Goal: Transaction & Acquisition: Purchase product/service

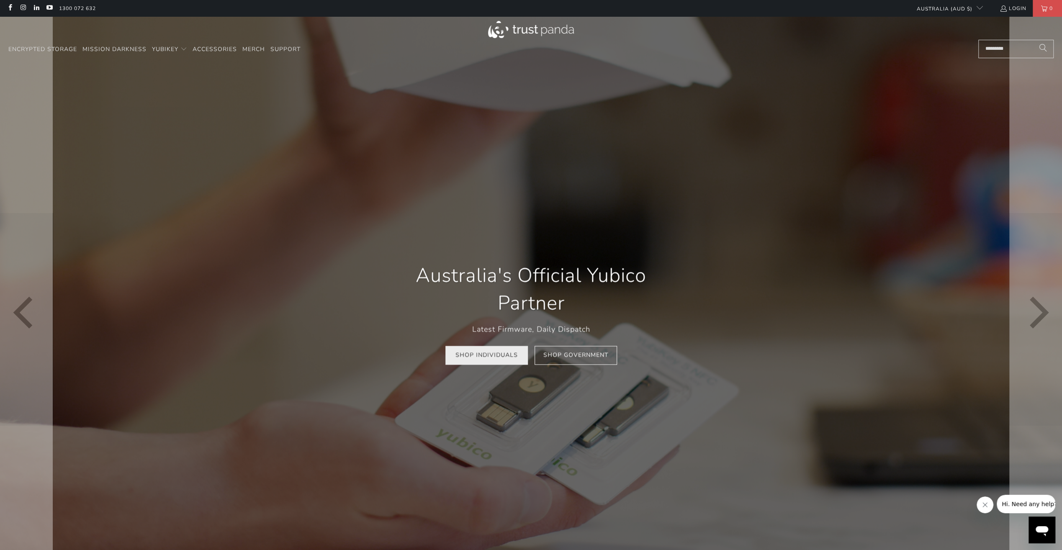
click at [519, 360] on link "Shop Individuals" at bounding box center [487, 355] width 82 height 19
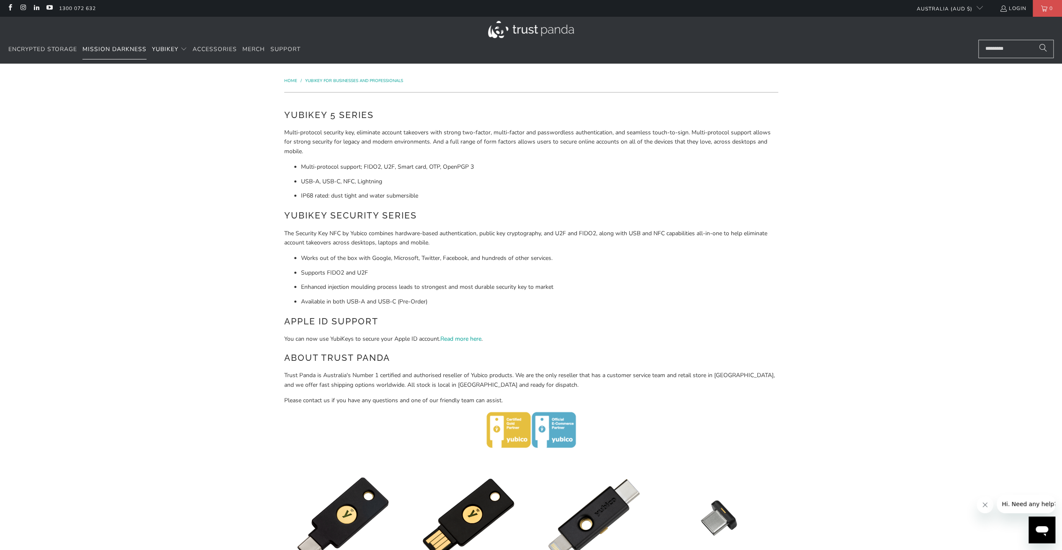
click at [126, 51] on span "Mission Darkness" at bounding box center [114, 49] width 64 height 8
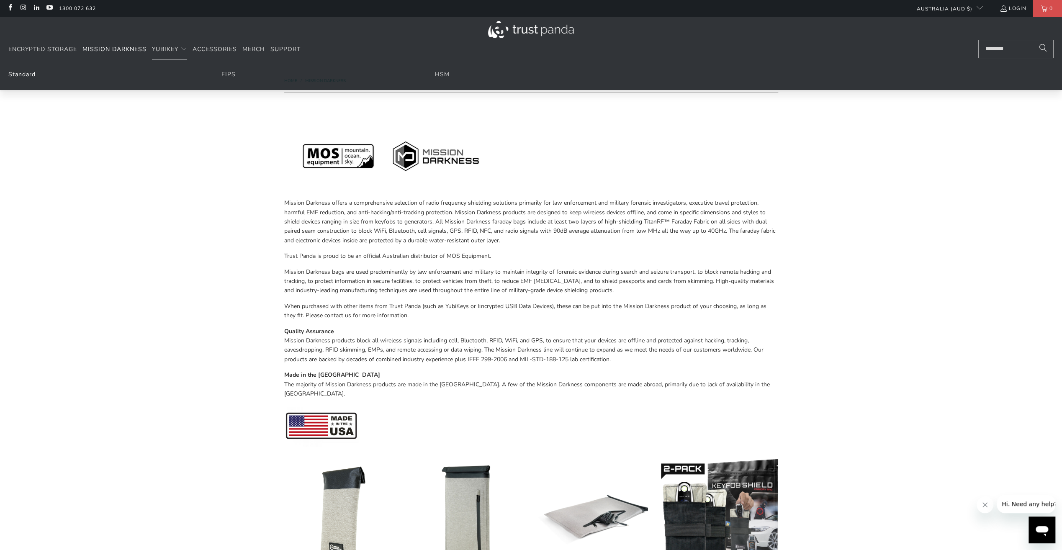
click at [28, 75] on link "Standard" at bounding box center [21, 74] width 27 height 8
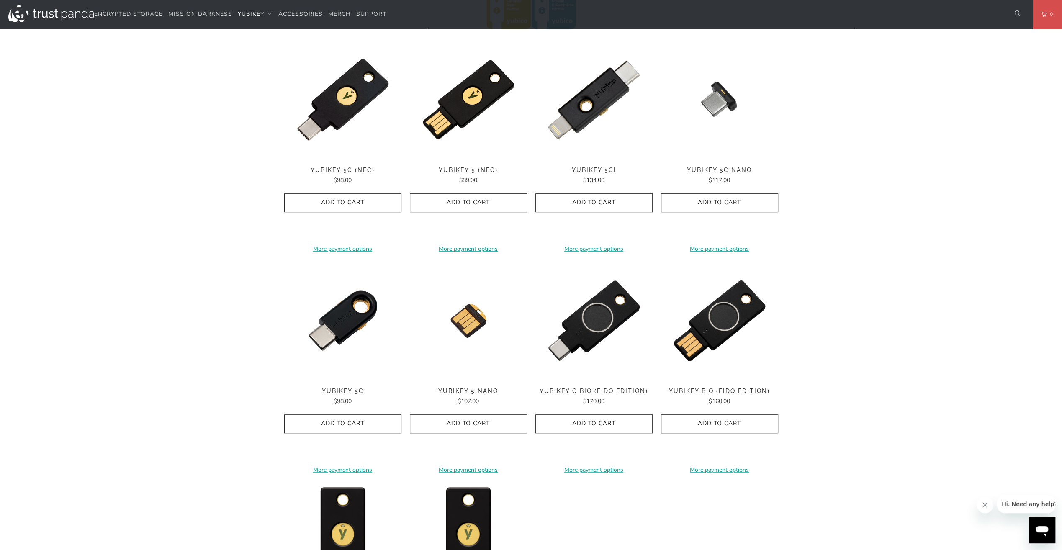
scroll to position [628, 0]
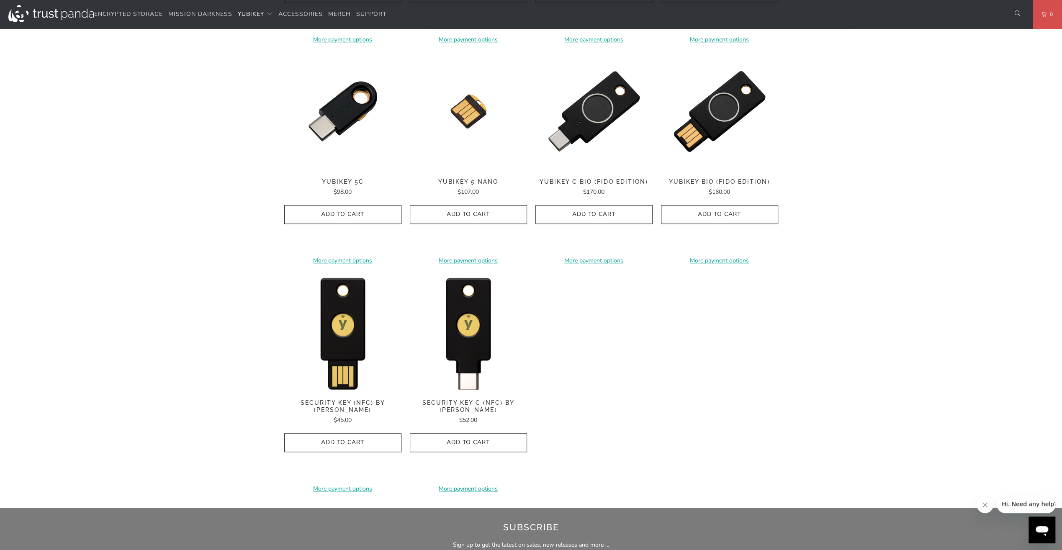
click at [597, 182] on span "YubiKey C Bio (FIDO Edition)" at bounding box center [594, 181] width 117 height 7
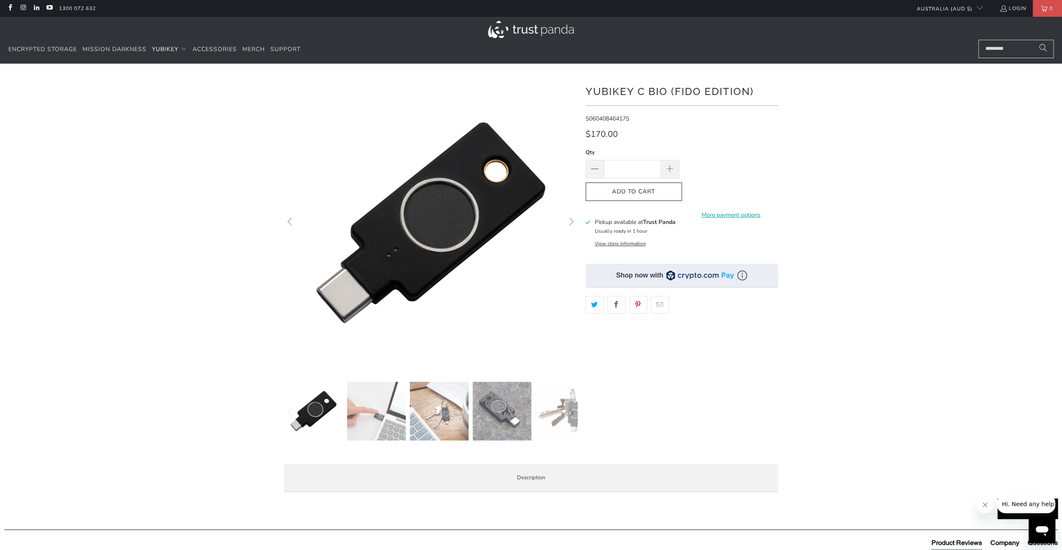
drag, startPoint x: 639, startPoint y: 200, endPoint x: 635, endPoint y: 205, distance: 6.5
click at [640, 200] on button "Add to Cart" at bounding box center [634, 192] width 96 height 19
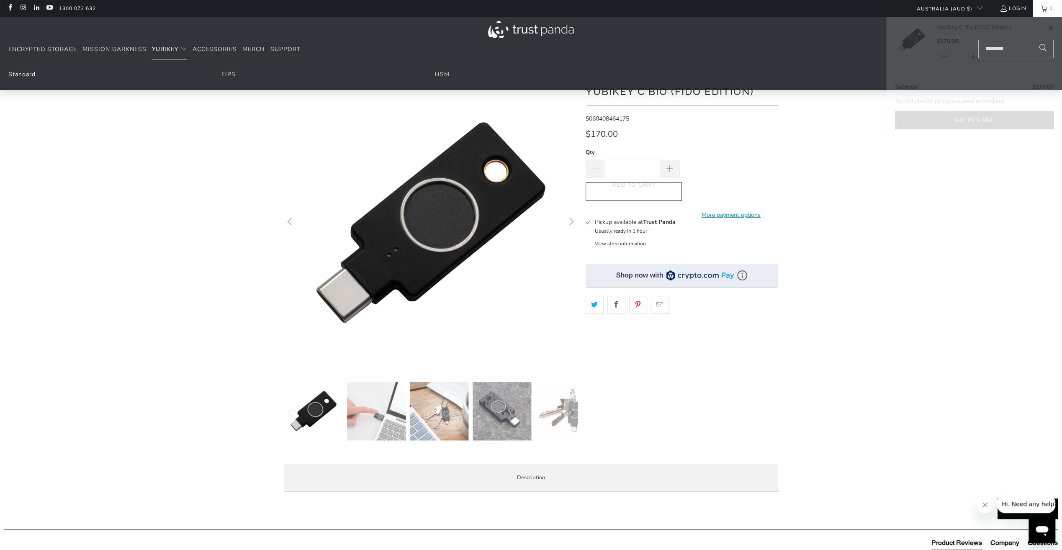
click at [22, 75] on link "Standard" at bounding box center [21, 74] width 27 height 8
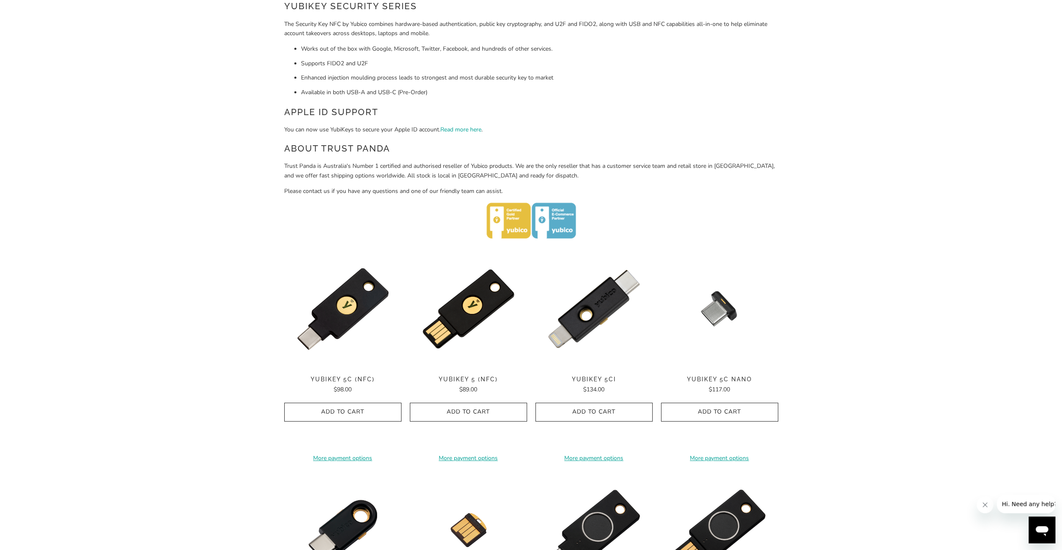
scroll to position [419, 0]
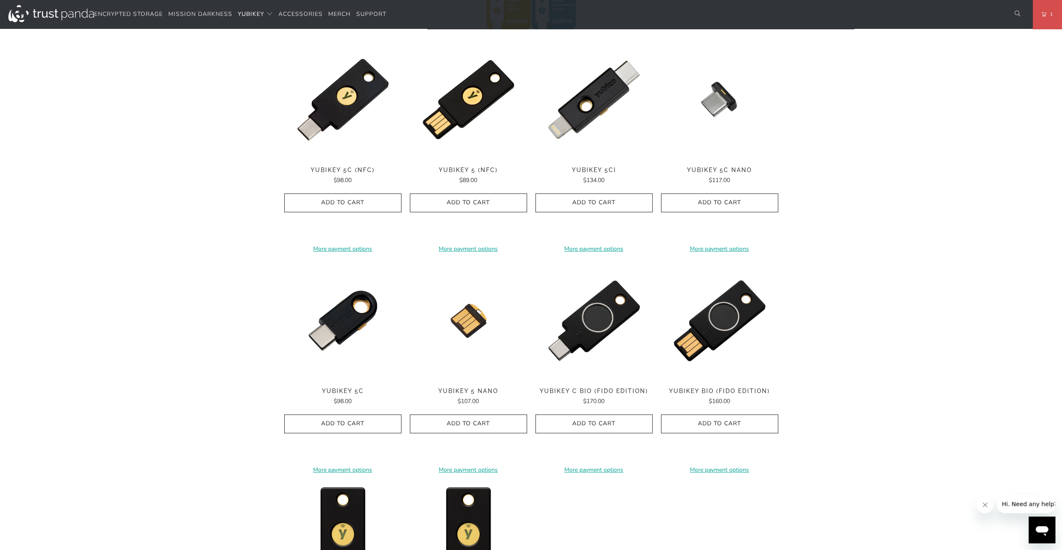
click at [605, 391] on span "YubiKey C Bio (FIDO Edition)" at bounding box center [594, 391] width 117 height 7
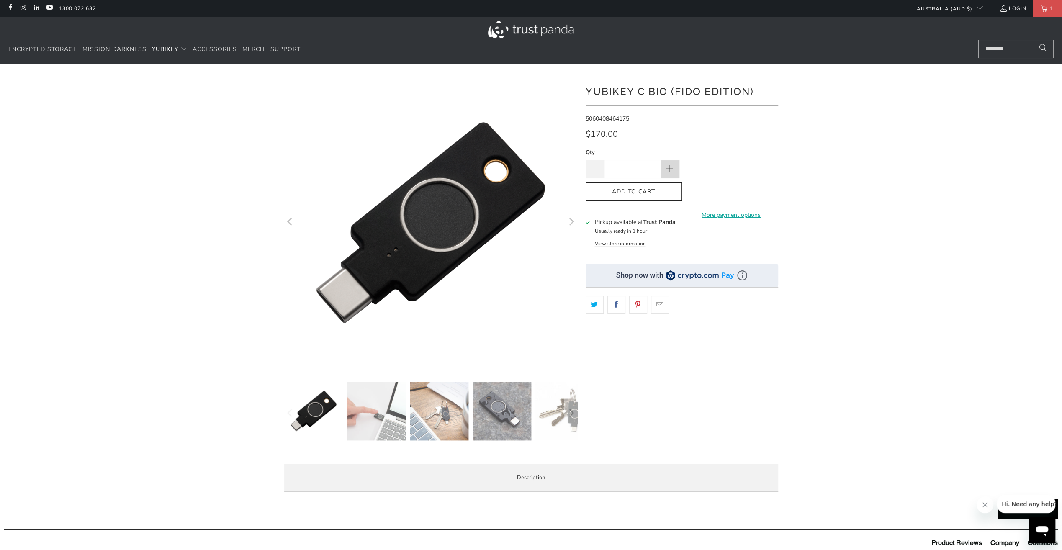
click at [677, 168] on span at bounding box center [670, 169] width 18 height 18
click at [591, 172] on span at bounding box center [595, 170] width 10 height 10
type input "*"
drag, startPoint x: 605, startPoint y: 187, endPoint x: 626, endPoint y: 204, distance: 28.0
click at [605, 187] on button "Add to Cart" at bounding box center [634, 192] width 96 height 19
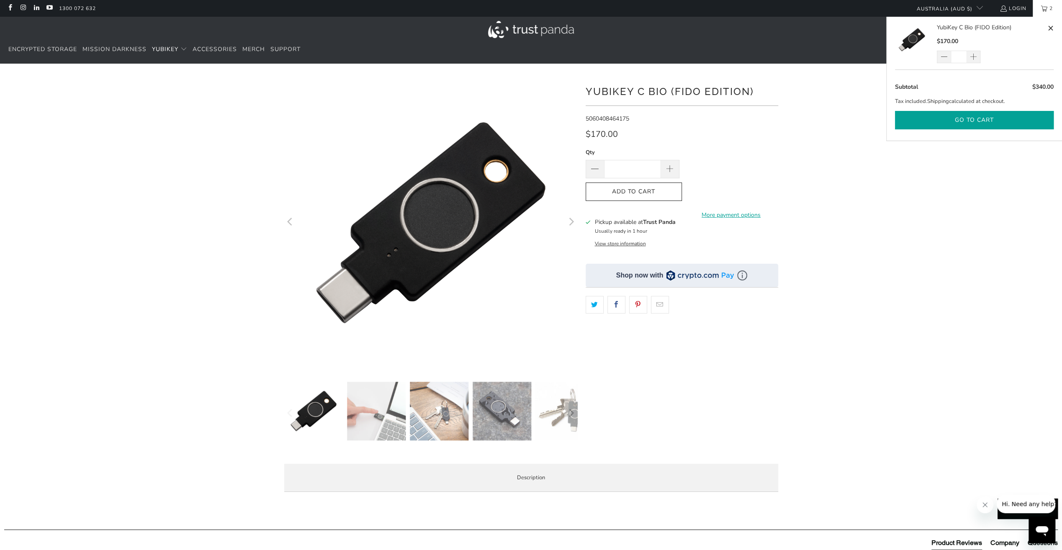
click at [955, 124] on button "Go to cart" at bounding box center [974, 120] width 159 height 19
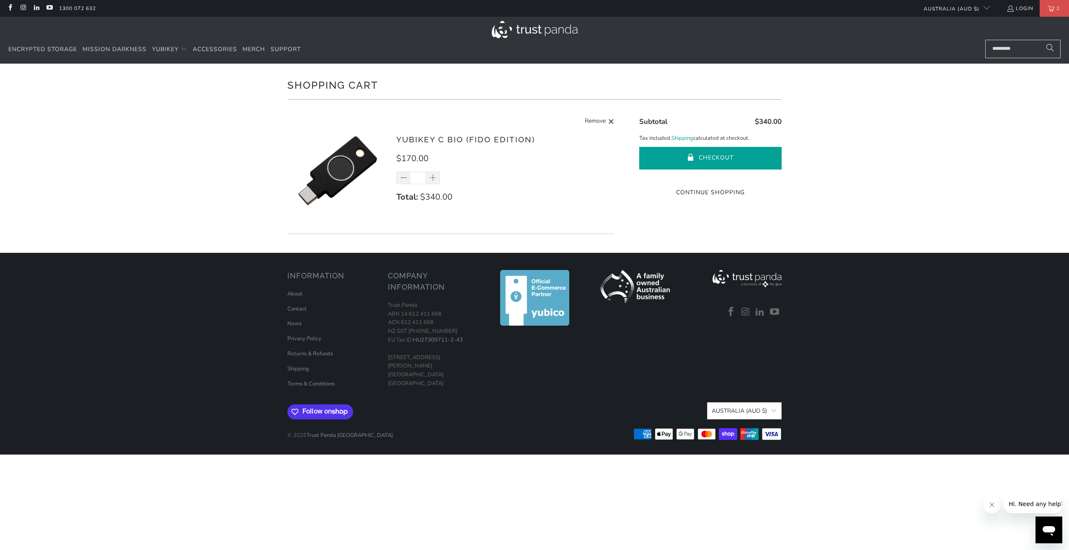
click at [726, 158] on button "Checkout" at bounding box center [710, 158] width 142 height 23
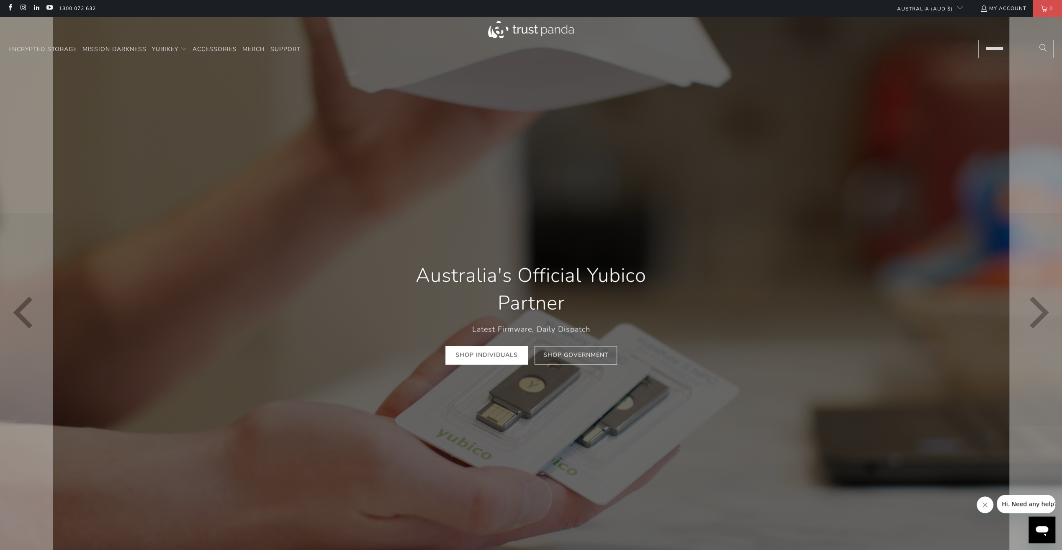
click at [630, 216] on div at bounding box center [531, 313] width 1062 height 593
